Goal: Transaction & Acquisition: Book appointment/travel/reservation

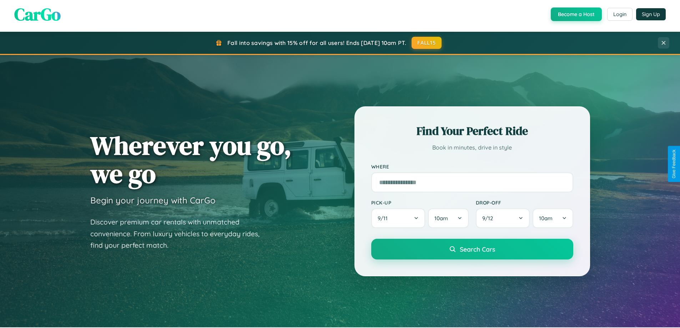
scroll to position [21, 0]
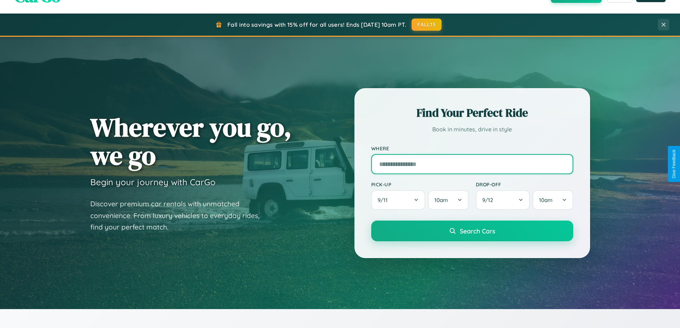
click at [472, 164] on input "text" at bounding box center [472, 164] width 202 height 20
type input "**********"
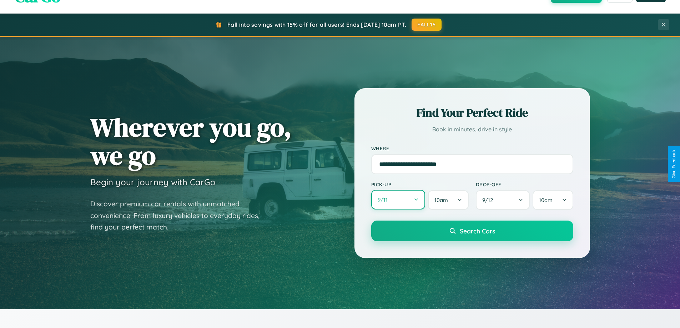
click at [398, 200] on button "9 / 11" at bounding box center [398, 200] width 54 height 20
select select "*"
select select "****"
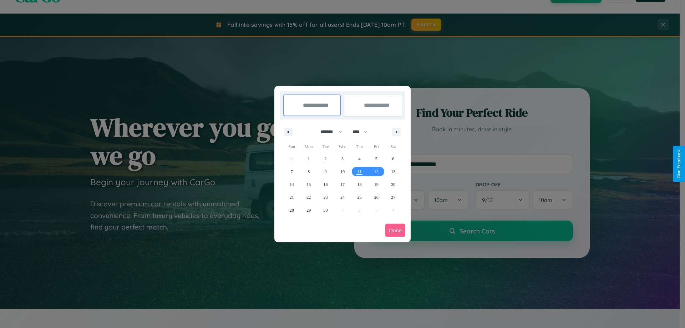
drag, startPoint x: 328, startPoint y: 132, endPoint x: 342, endPoint y: 143, distance: 18.3
click at [328, 132] on select "******* ******** ***** ***** *** **** **** ****** ********* ******* ******** **…" at bounding box center [330, 132] width 30 height 12
select select "*"
click at [363, 132] on select "**** **** **** **** **** **** **** **** **** **** **** **** **** **** **** ****…" at bounding box center [359, 132] width 21 height 12
select select "****"
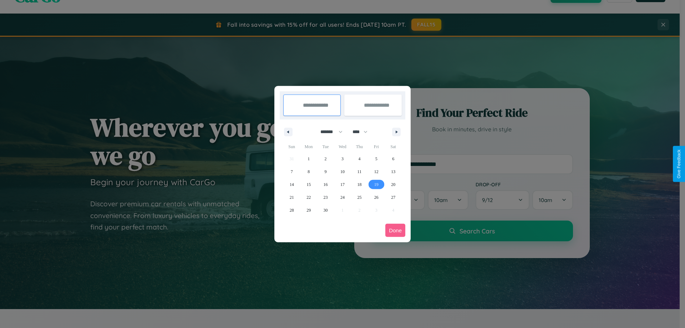
click at [376, 184] on span "19" at bounding box center [376, 184] width 4 height 13
type input "**********"
click at [291, 210] on span "28" at bounding box center [292, 210] width 4 height 13
type input "**********"
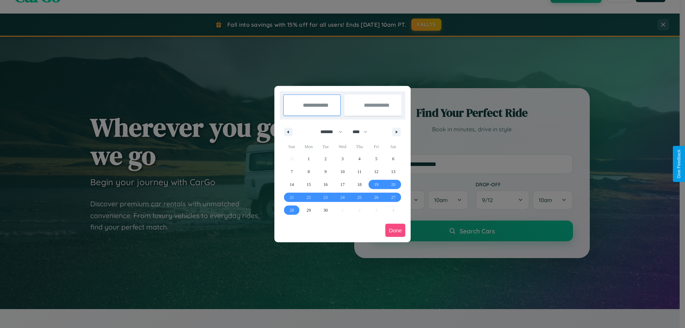
click at [395, 230] on button "Done" at bounding box center [395, 230] width 20 height 13
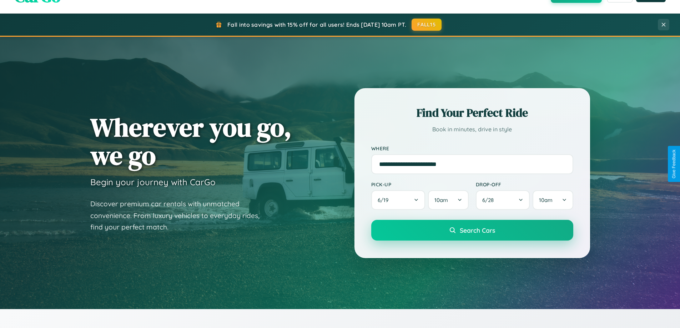
click at [472, 230] on span "Search Cars" at bounding box center [477, 230] width 35 height 8
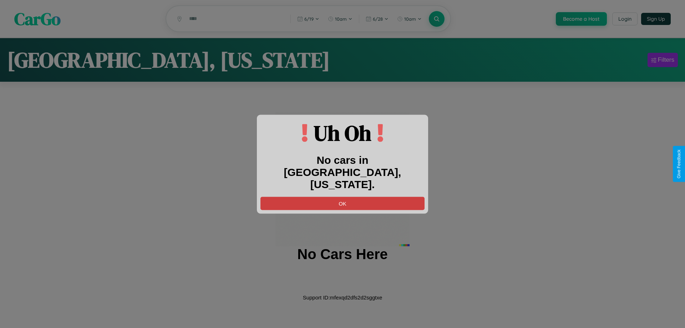
click at [342, 197] on button "OK" at bounding box center [342, 203] width 164 height 13
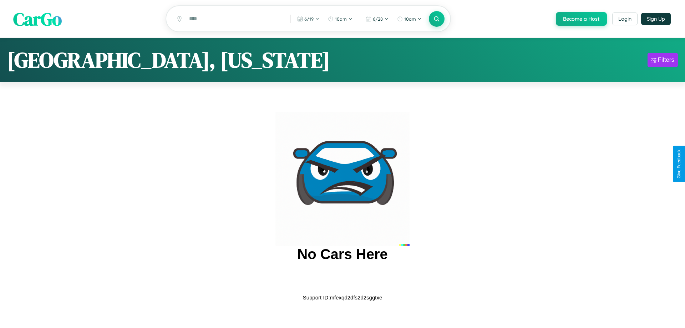
click at [37, 19] on span "CarGo" at bounding box center [37, 18] width 49 height 25
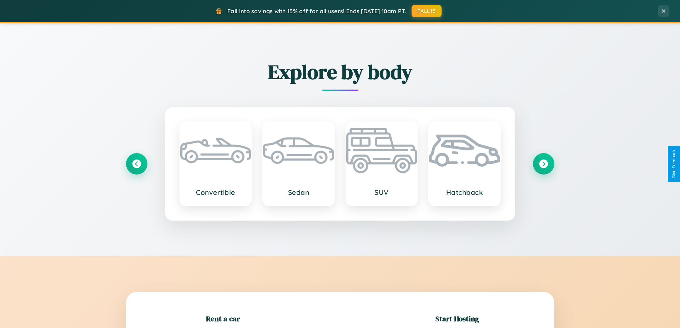
scroll to position [154, 0]
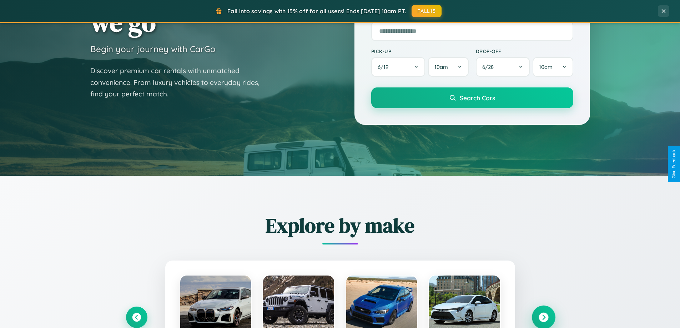
click at [543, 317] on icon at bounding box center [543, 318] width 10 height 10
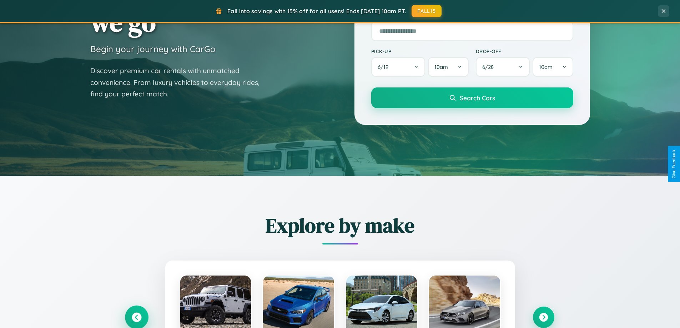
click at [136, 317] on icon at bounding box center [137, 318] width 10 height 10
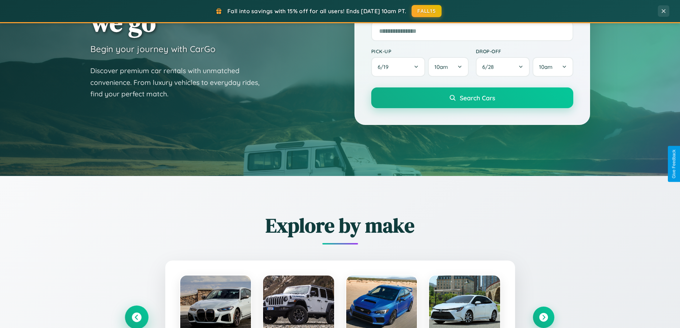
scroll to position [308, 0]
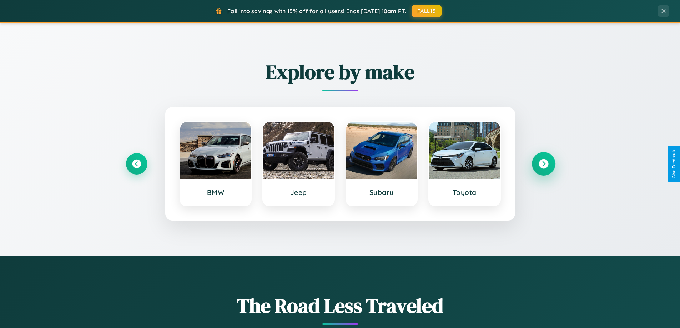
click at [543, 164] on icon at bounding box center [543, 164] width 10 height 10
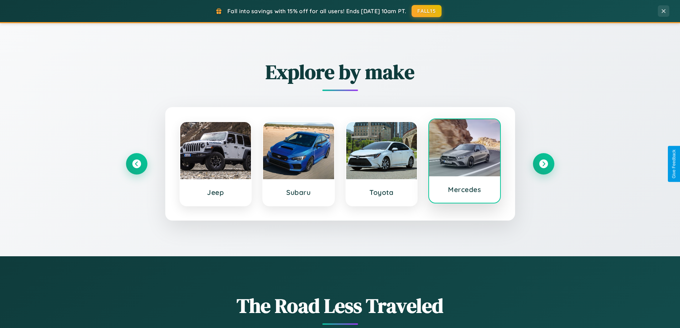
click at [464, 162] on div at bounding box center [464, 147] width 71 height 57
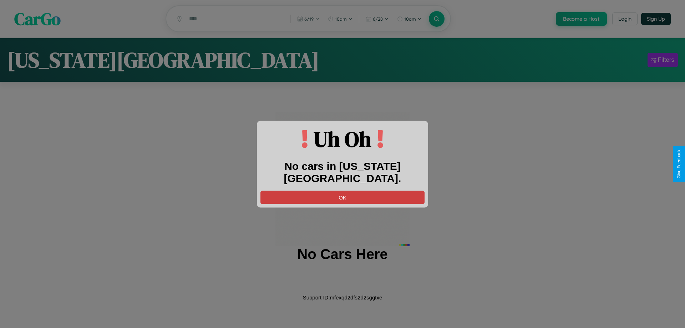
click at [342, 191] on button "OK" at bounding box center [342, 197] width 164 height 13
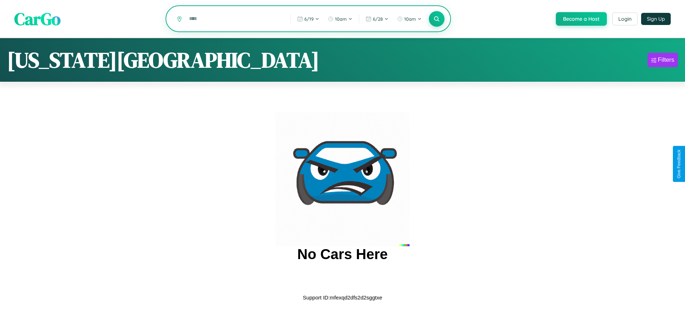
click at [234, 19] on input "text" at bounding box center [235, 18] width 98 height 12
click at [436, 19] on icon at bounding box center [436, 18] width 7 height 7
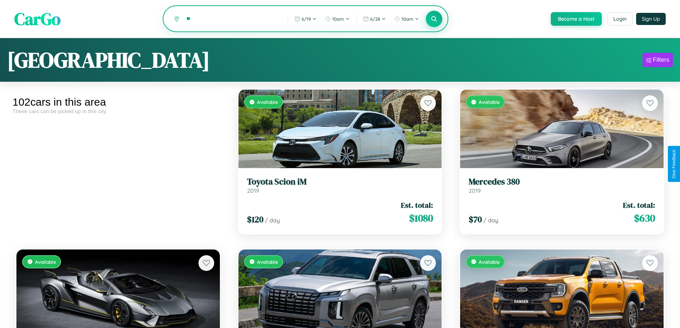
type input "*"
type input "******"
click at [433, 19] on icon at bounding box center [434, 18] width 7 height 7
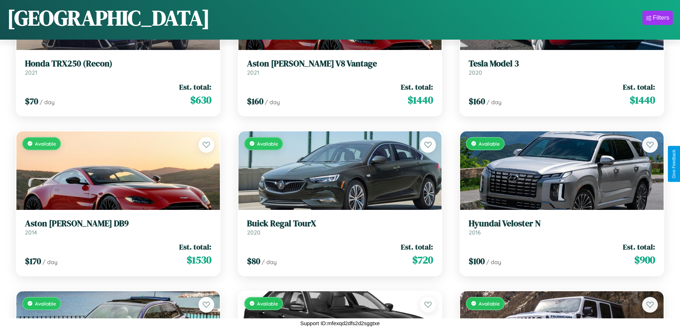
scroll to position [3775, 0]
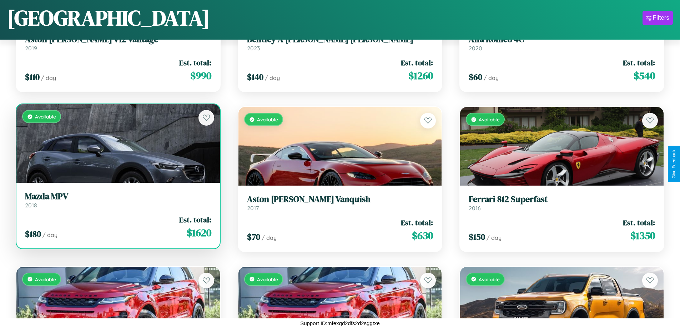
click at [117, 146] on div "Available" at bounding box center [117, 143] width 203 height 78
click at [117, 143] on div "Available" at bounding box center [117, 143] width 203 height 78
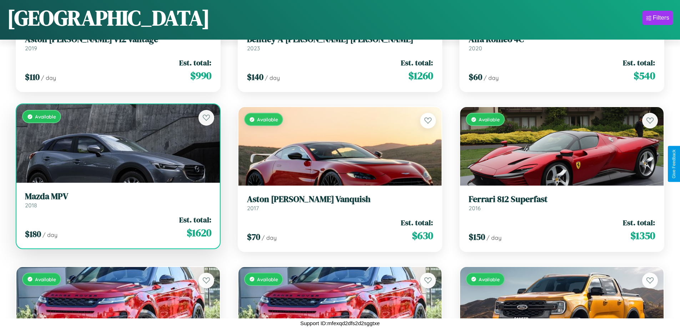
click at [117, 143] on div "Available" at bounding box center [117, 143] width 203 height 78
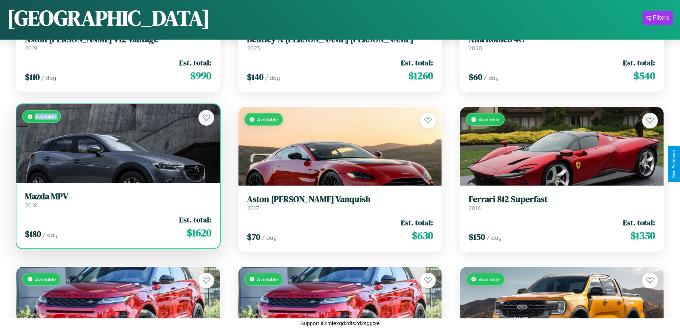
click at [117, 143] on div "Available" at bounding box center [117, 143] width 203 height 78
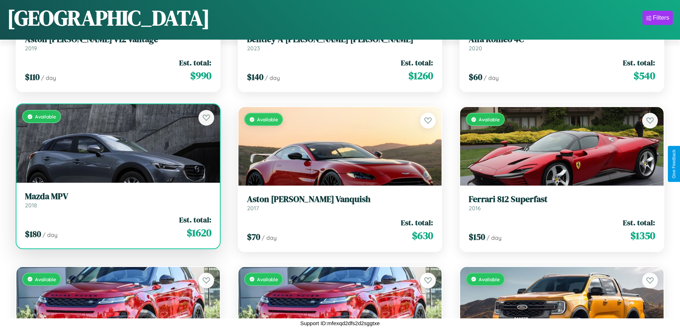
click at [117, 143] on div "Available" at bounding box center [117, 143] width 203 height 78
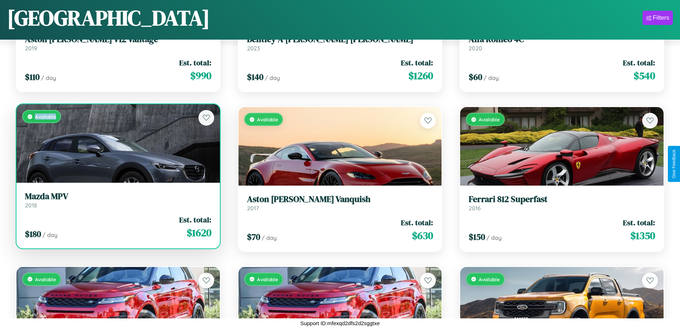
click at [117, 143] on div "Available" at bounding box center [117, 143] width 203 height 78
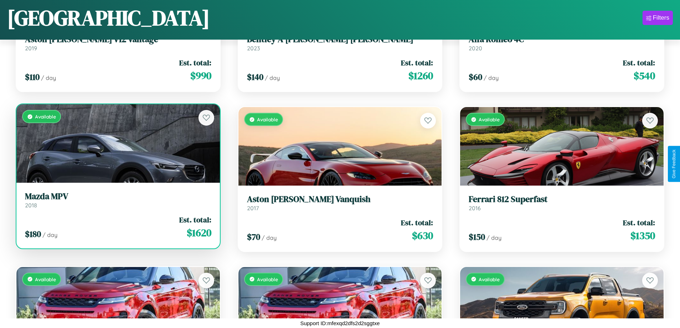
click at [117, 200] on h3 "Mazda MPV" at bounding box center [118, 196] width 186 height 10
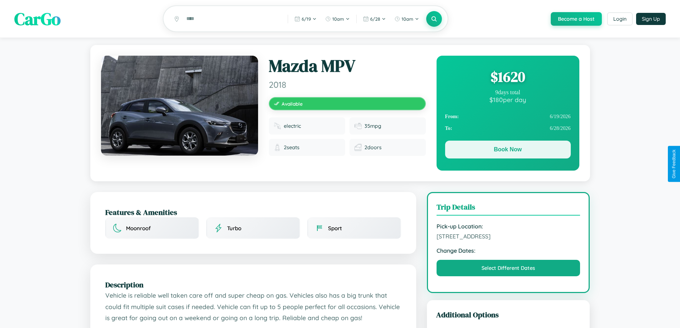
click at [507, 151] on button "Book Now" at bounding box center [508, 150] width 126 height 18
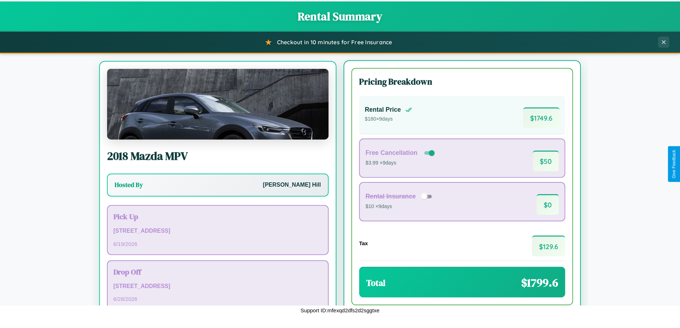
scroll to position [33, 0]
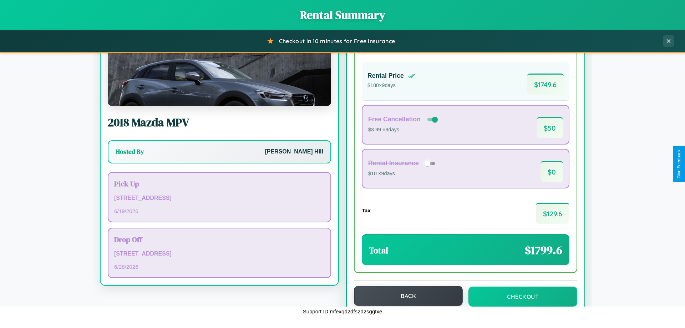
click at [405, 296] on button "Back" at bounding box center [408, 296] width 109 height 20
